Goal: Task Accomplishment & Management: Use online tool/utility

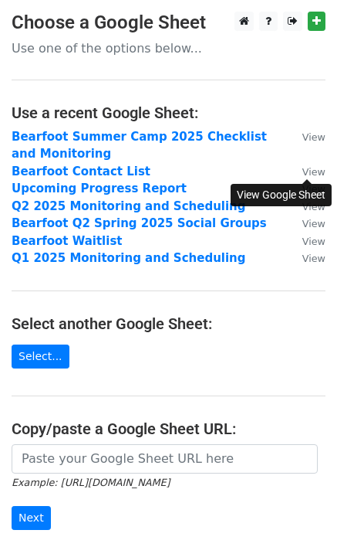
click at [318, 171] on small "View" at bounding box center [314, 172] width 23 height 12
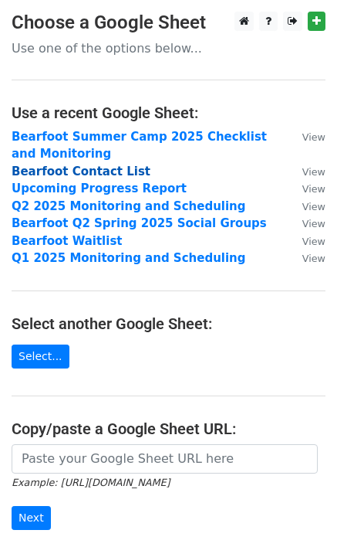
click at [43, 173] on strong "Bearfoot Contact List" at bounding box center [81, 171] width 139 height 14
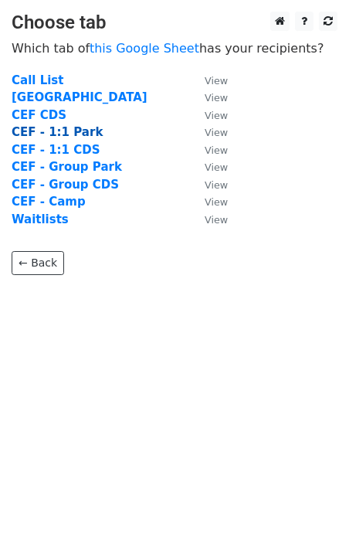
click at [56, 134] on strong "CEF - 1:1 Park" at bounding box center [57, 132] width 91 height 14
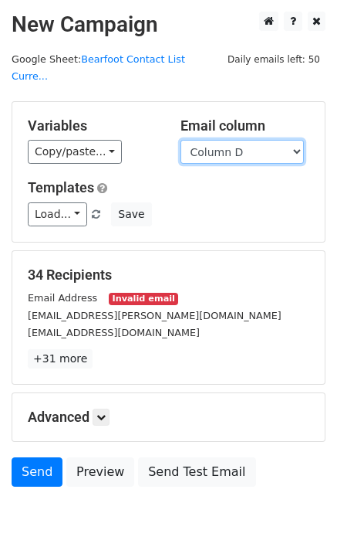
click at [284, 140] on select "Column A Column B Column C Column D Column E Column F" at bounding box center [243, 152] width 124 height 24
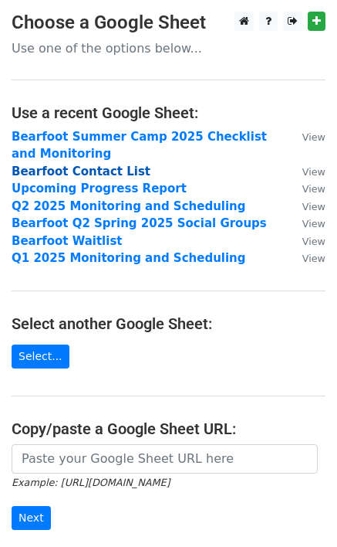
click at [49, 178] on strong "Bearfoot Contact List" at bounding box center [81, 171] width 139 height 14
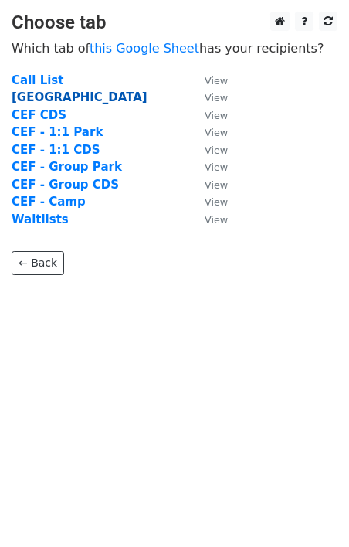
click at [36, 100] on strong "CEF Park" at bounding box center [80, 97] width 136 height 14
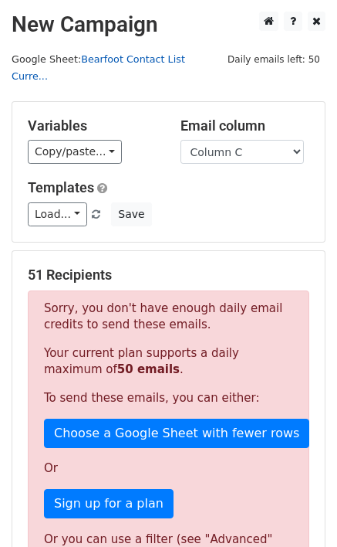
click at [174, 56] on link "Bearfoot Contact List Curre..." at bounding box center [99, 67] width 174 height 29
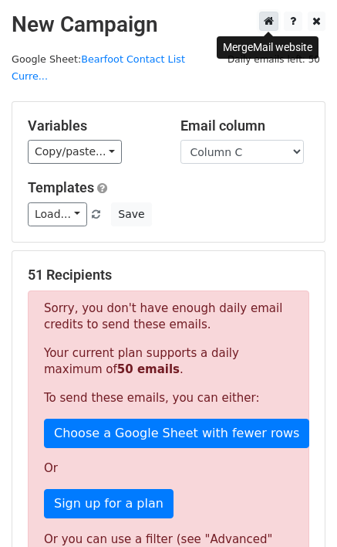
click at [264, 25] on icon at bounding box center [269, 20] width 10 height 11
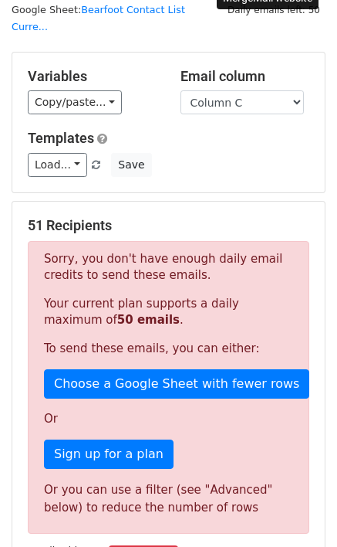
scroll to position [77, 0]
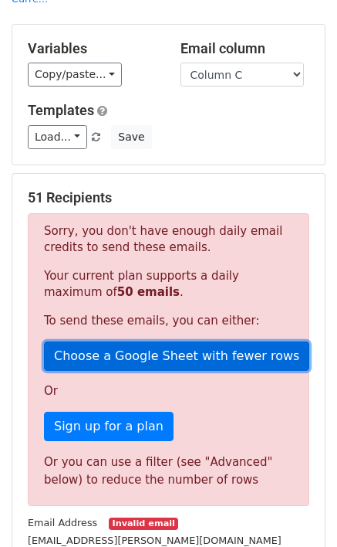
click at [103, 345] on link "Choose a Google Sheet with fewer rows" at bounding box center [177, 355] width 266 height 29
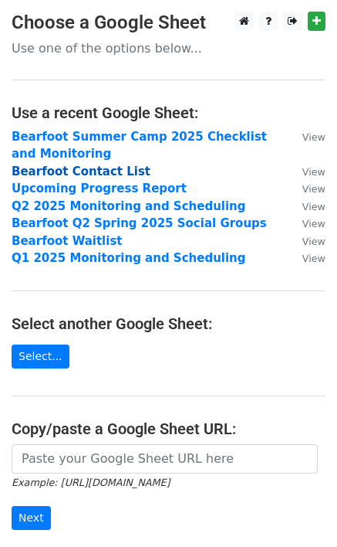
click at [56, 167] on strong "Bearfoot Contact List" at bounding box center [81, 171] width 139 height 14
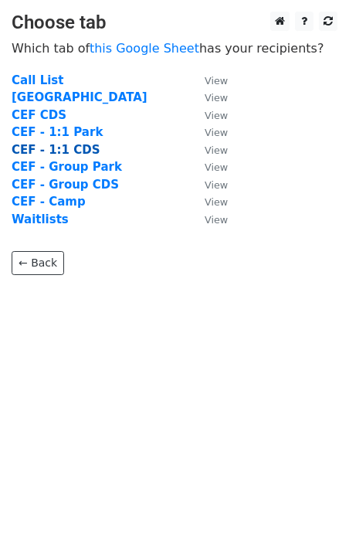
click at [41, 143] on strong "CEF - 1:1 CDS" at bounding box center [56, 150] width 89 height 14
click at [46, 132] on strong "CEF - 1:1 Park" at bounding box center [57, 132] width 91 height 14
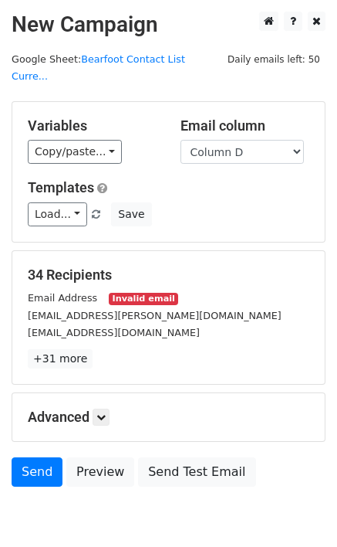
scroll to position [53, 0]
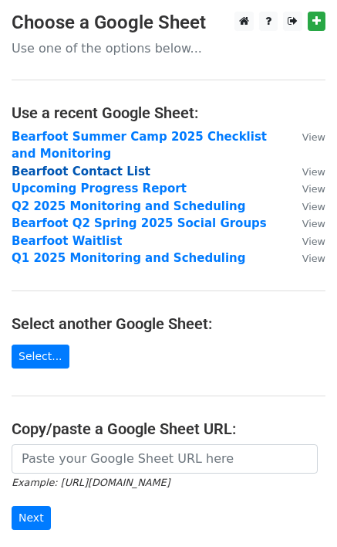
click at [56, 169] on strong "Bearfoot Contact List" at bounding box center [81, 171] width 139 height 14
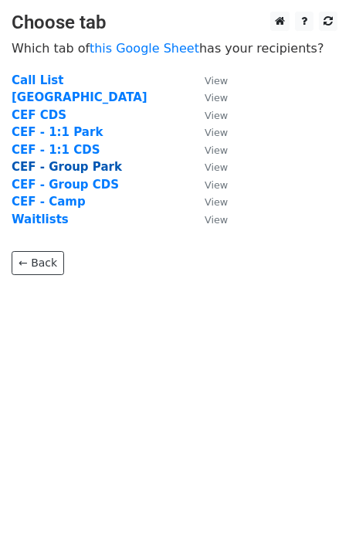
click at [59, 168] on strong "CEF - Group Park" at bounding box center [67, 167] width 110 height 14
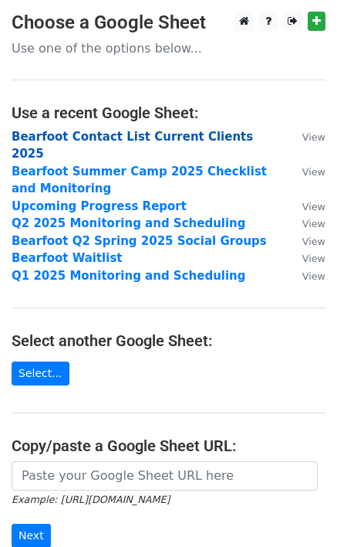
click at [86, 141] on strong "Bearfoot Contact List Current Clients 2025" at bounding box center [133, 146] width 242 height 32
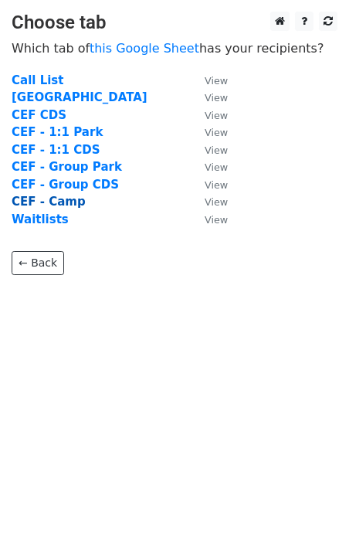
click at [60, 201] on strong "CEF - Camp" at bounding box center [49, 202] width 74 height 14
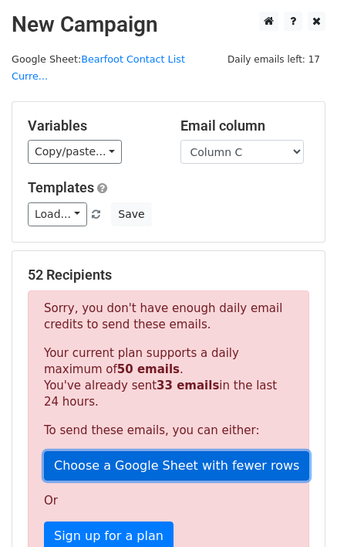
click at [144, 451] on link "Choose a Google Sheet with fewer rows" at bounding box center [177, 465] width 266 height 29
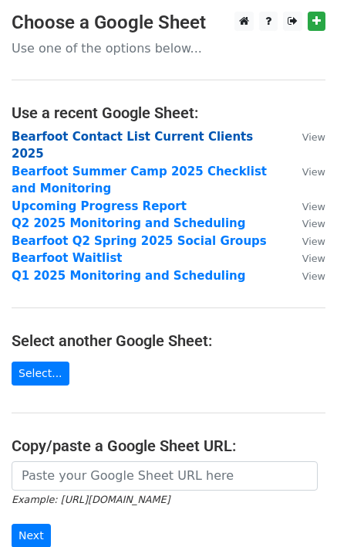
click at [133, 139] on strong "Bearfoot Contact List Current Clients 2025" at bounding box center [133, 146] width 242 height 32
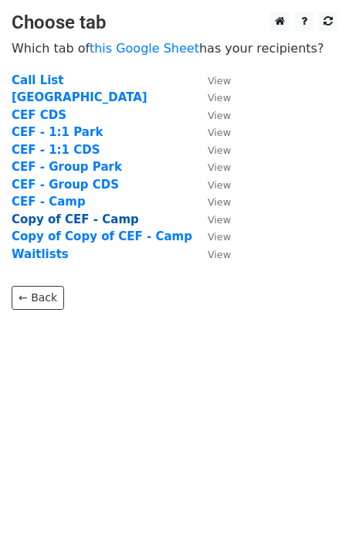
click at [55, 222] on strong "Copy of CEF - Camp" at bounding box center [75, 219] width 127 height 14
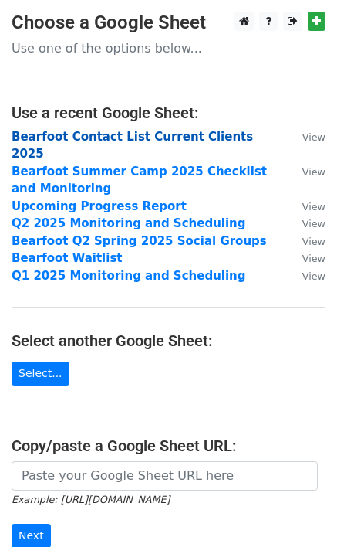
click at [75, 141] on strong "Bearfoot Contact List Current Clients 2025" at bounding box center [133, 146] width 242 height 32
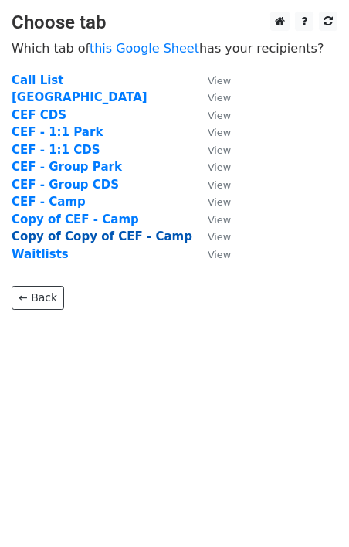
click at [74, 236] on strong "Copy of Copy of CEF - Camp" at bounding box center [102, 236] width 181 height 14
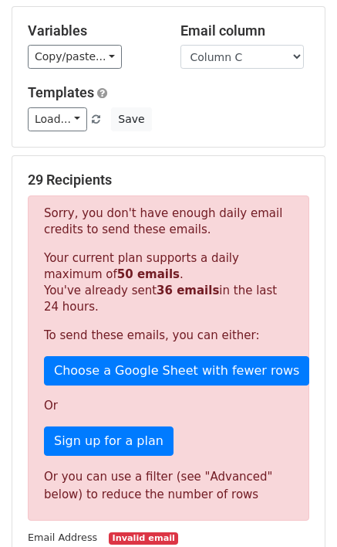
scroll to position [77, 0]
